Goal: Information Seeking & Learning: Check status

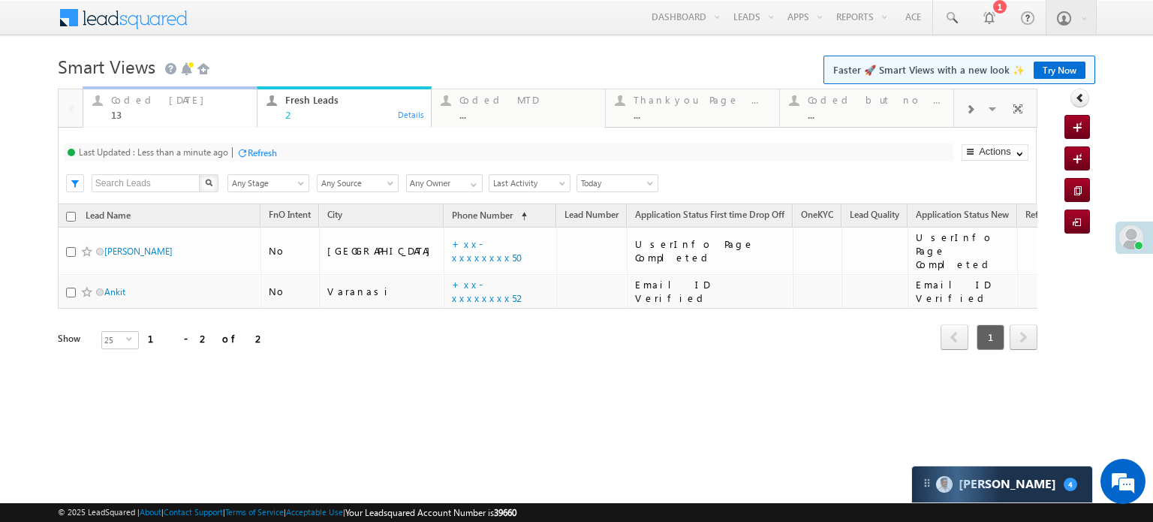
click at [165, 104] on div "Coded Today" at bounding box center [179, 100] width 137 height 12
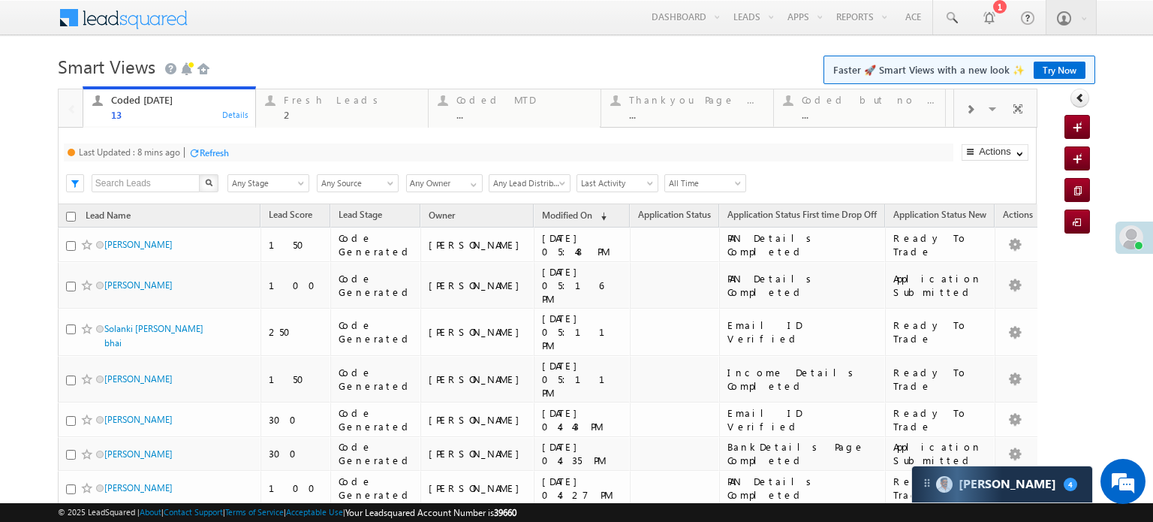
click at [211, 152] on div "Refresh" at bounding box center [214, 152] width 29 height 11
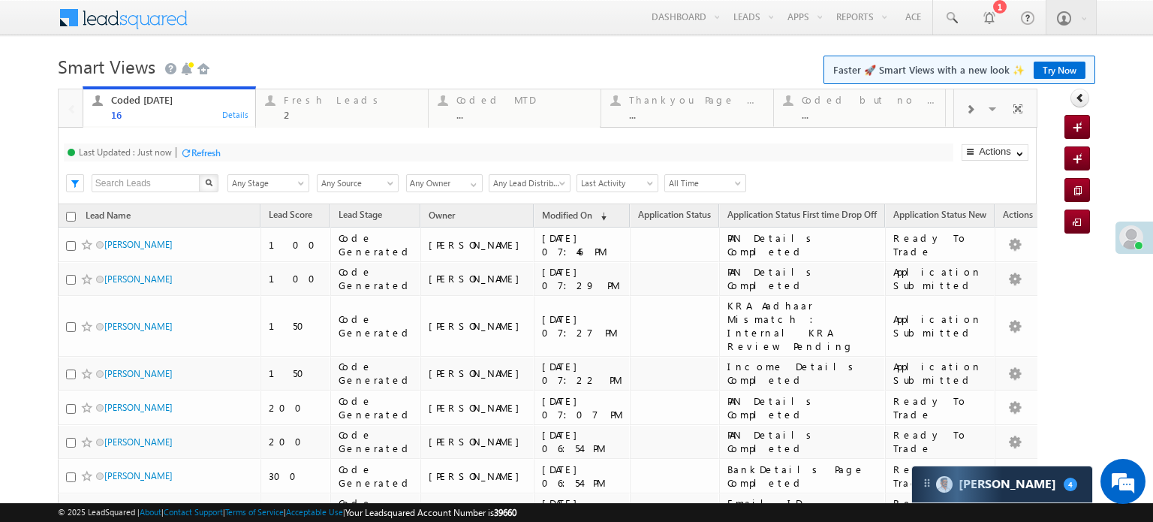
click at [215, 156] on div "Refresh" at bounding box center [205, 152] width 29 height 11
click at [215, 156] on div "Coded Today 16 Details Fresh Leads 2 Details Coded MTD ... Details Thankyou Pag…" at bounding box center [548, 512] width 980 height 846
click at [267, 148] on div "Refresh" at bounding box center [262, 152] width 29 height 11
click at [267, 148] on div "Coded Today 16 Details Fresh Leads 2 Details Coded MTD ... Details Thankyou Pag…" at bounding box center [548, 512] width 980 height 846
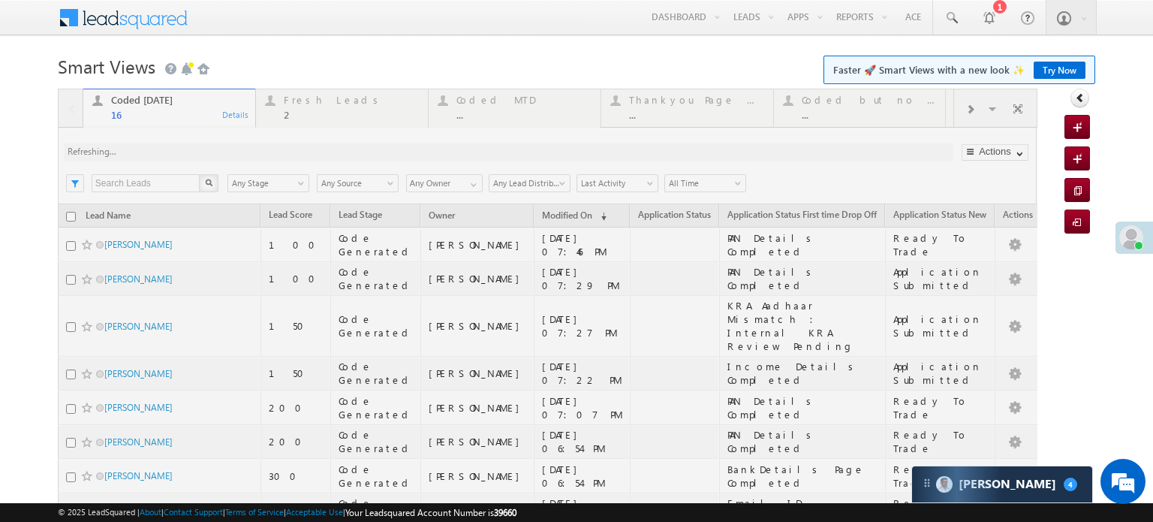
click at [267, 148] on div at bounding box center [548, 512] width 980 height 846
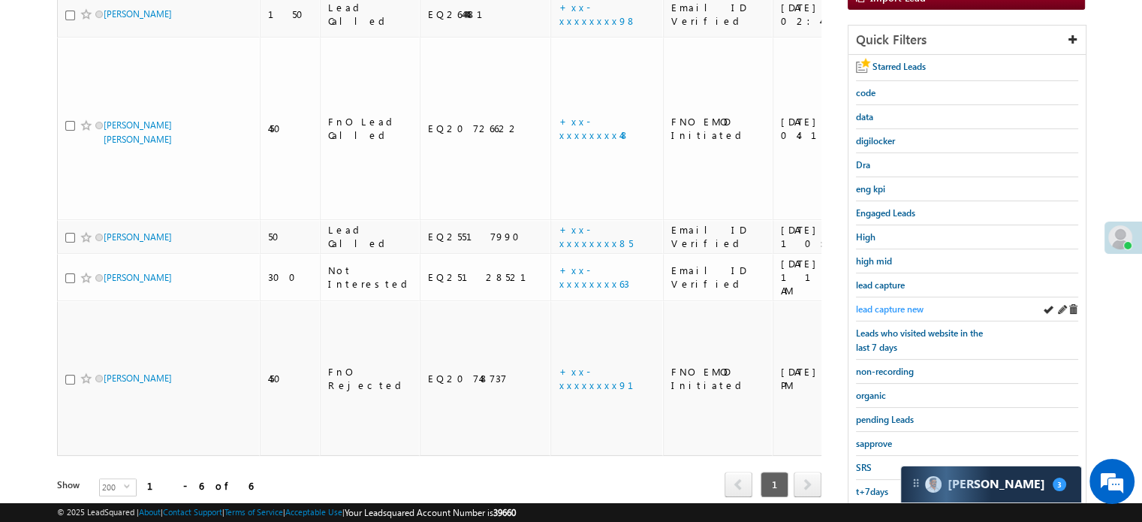
click at [892, 303] on span "lead capture new" at bounding box center [890, 308] width 68 height 11
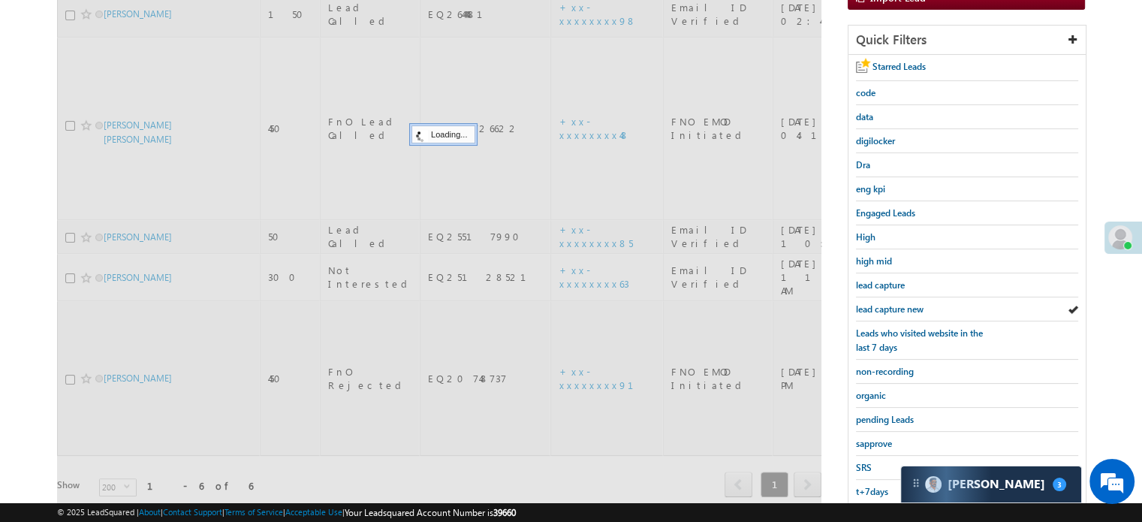
click at [892, 303] on span "lead capture new" at bounding box center [890, 308] width 68 height 11
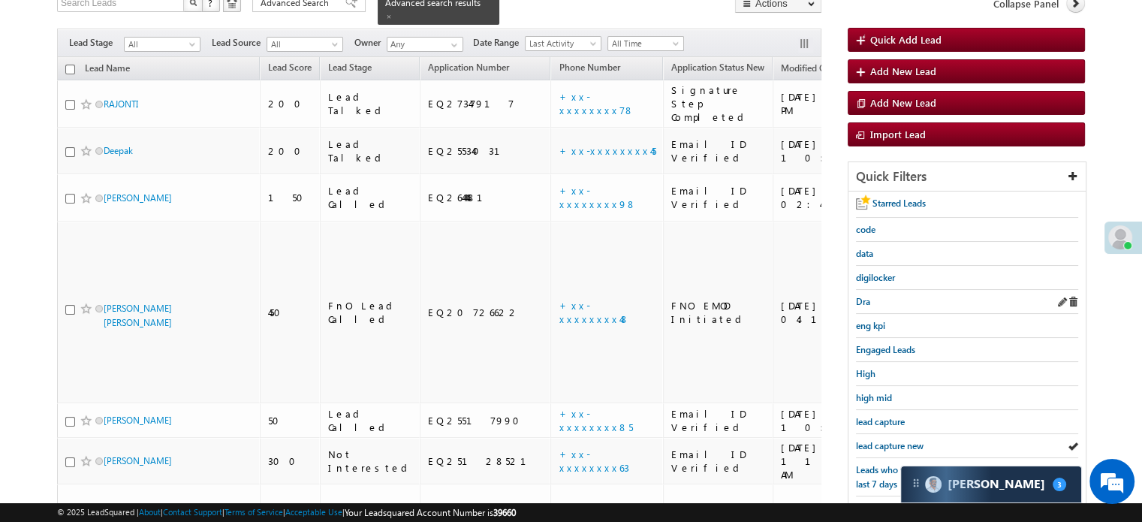
scroll to position [172, 0]
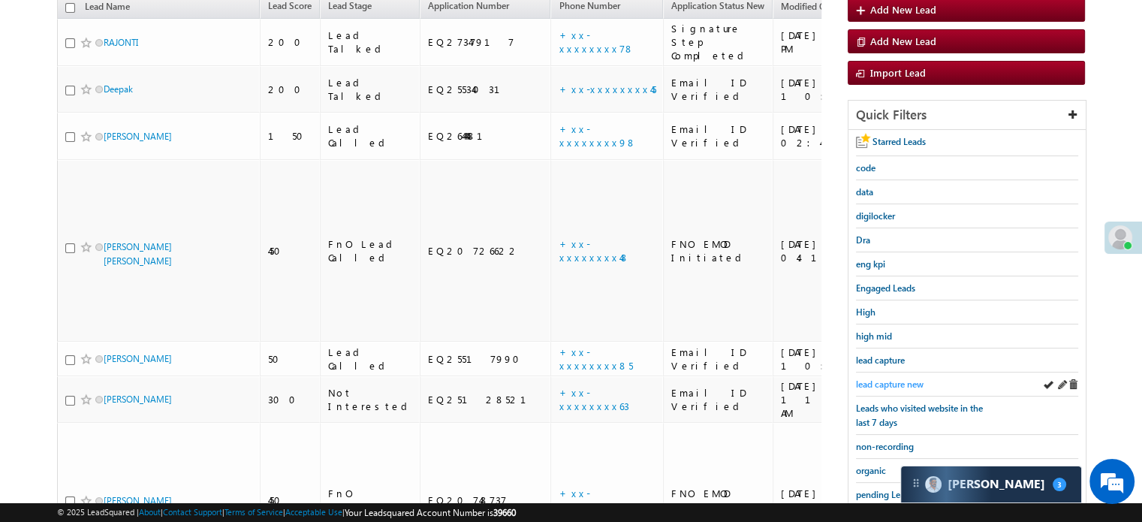
click at [901, 378] on span "lead capture new" at bounding box center [890, 383] width 68 height 11
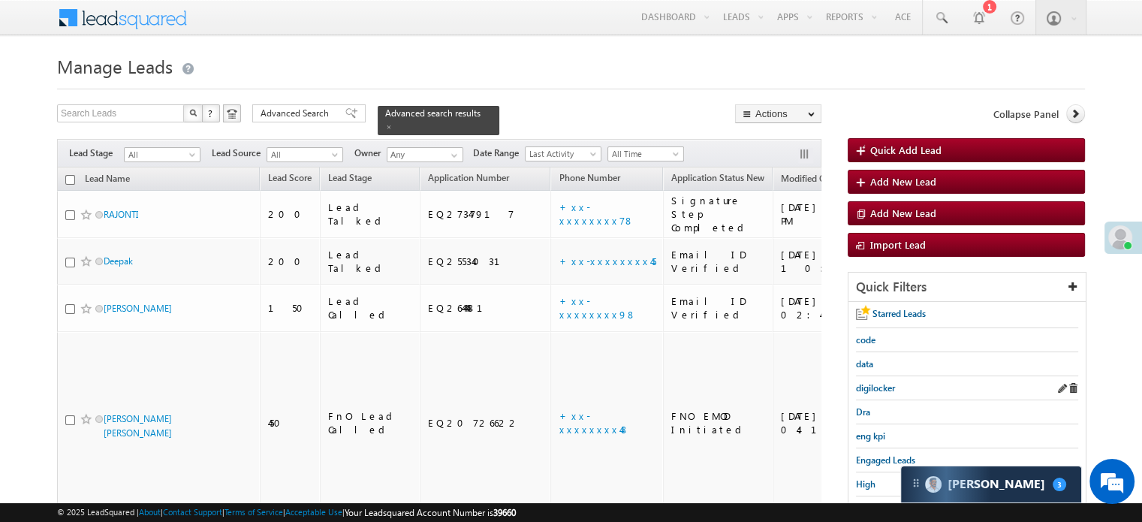
scroll to position [300, 0]
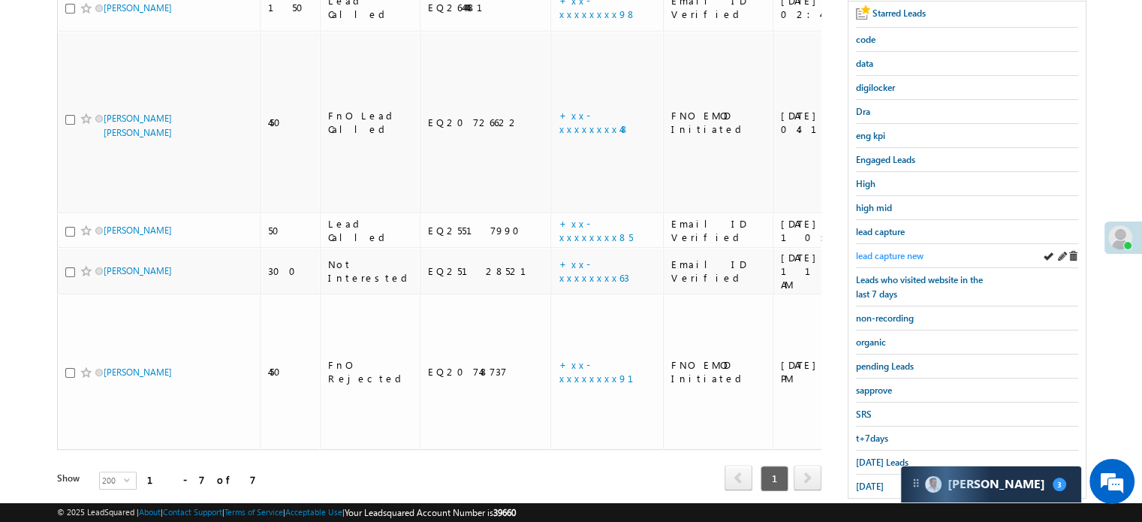
click at [901, 251] on span "lead capture new" at bounding box center [890, 255] width 68 height 11
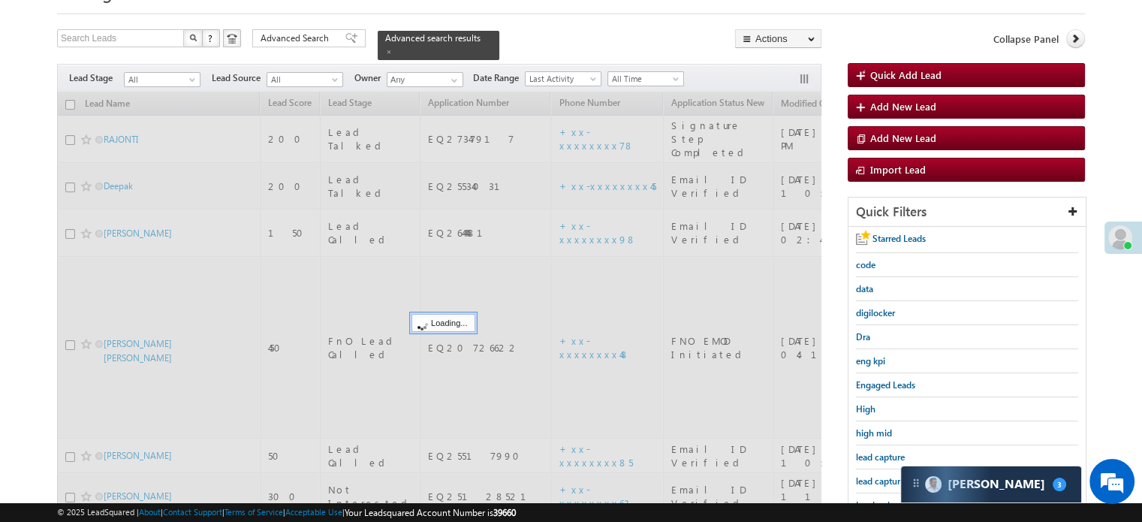
scroll to position [75, 0]
